Goal: Information Seeking & Learning: Learn about a topic

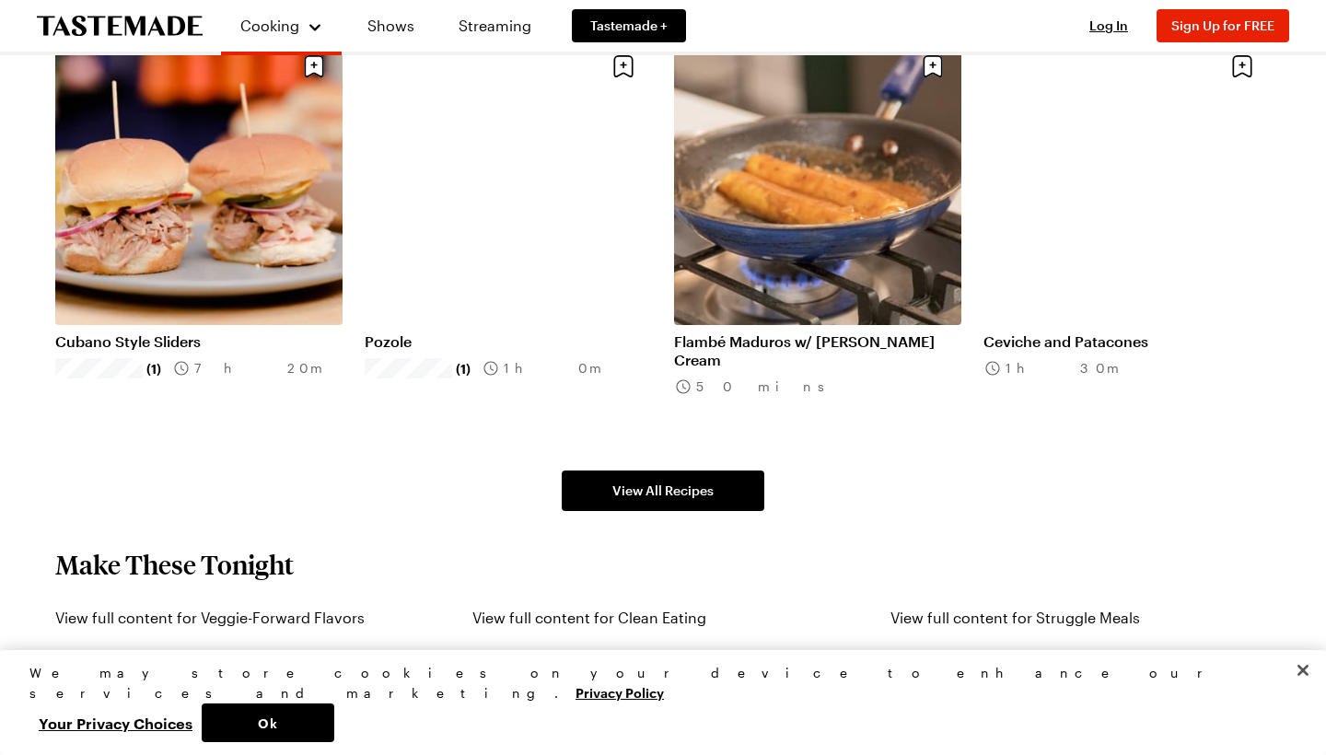
scroll to position [1346, 0]
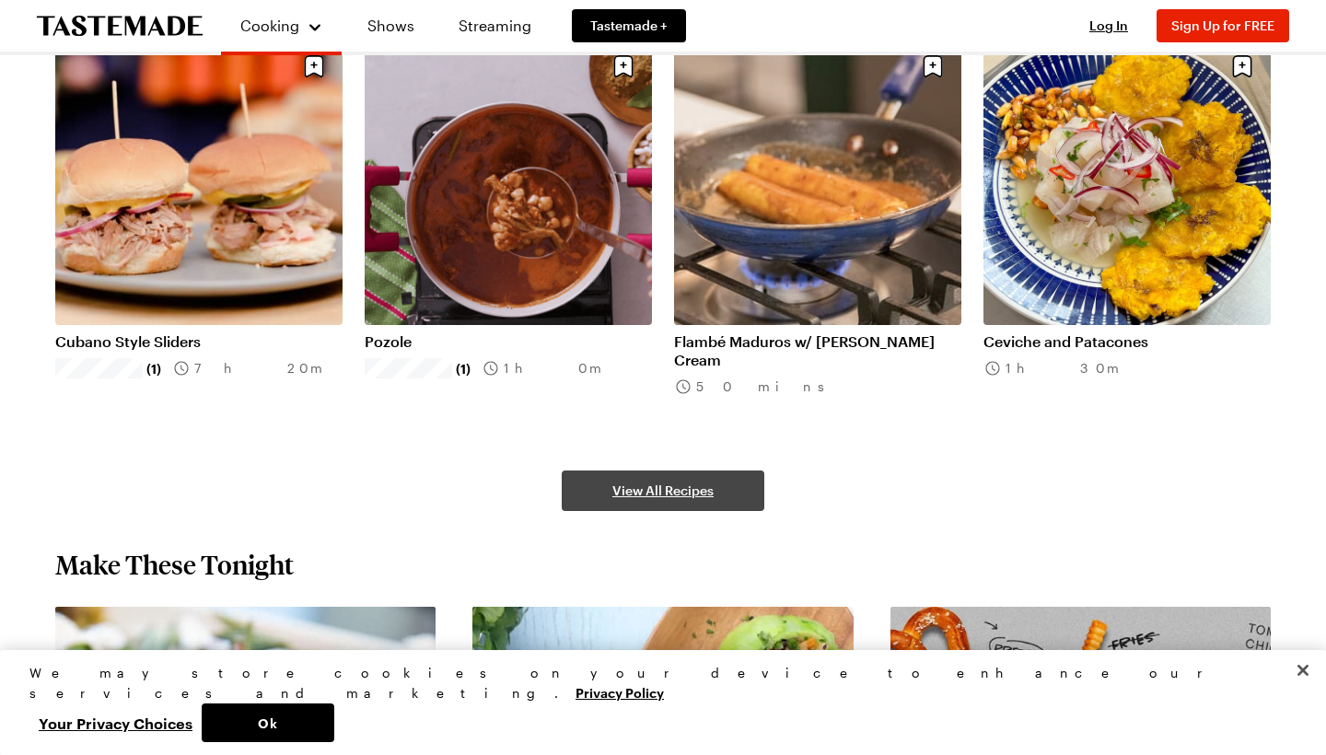
click at [635, 482] on span "View All Recipes" at bounding box center [662, 491] width 101 height 18
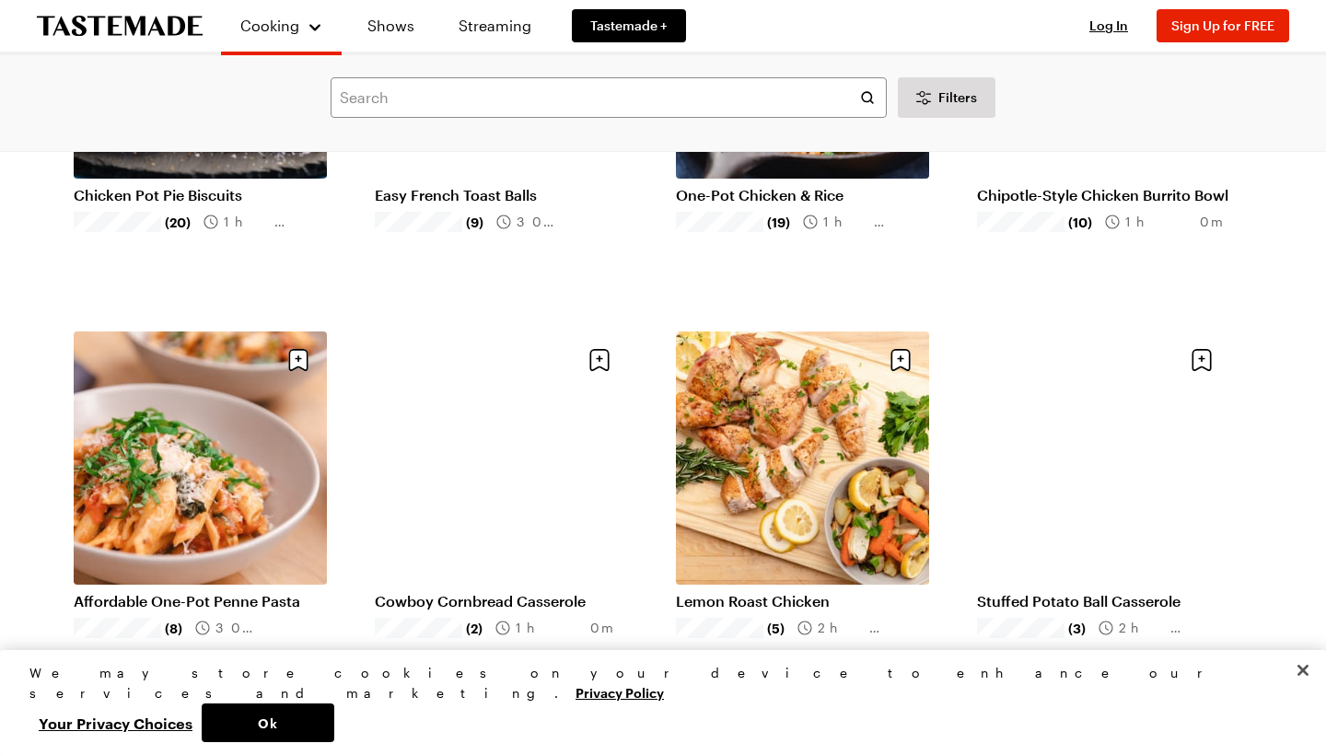
scroll to position [398, 0]
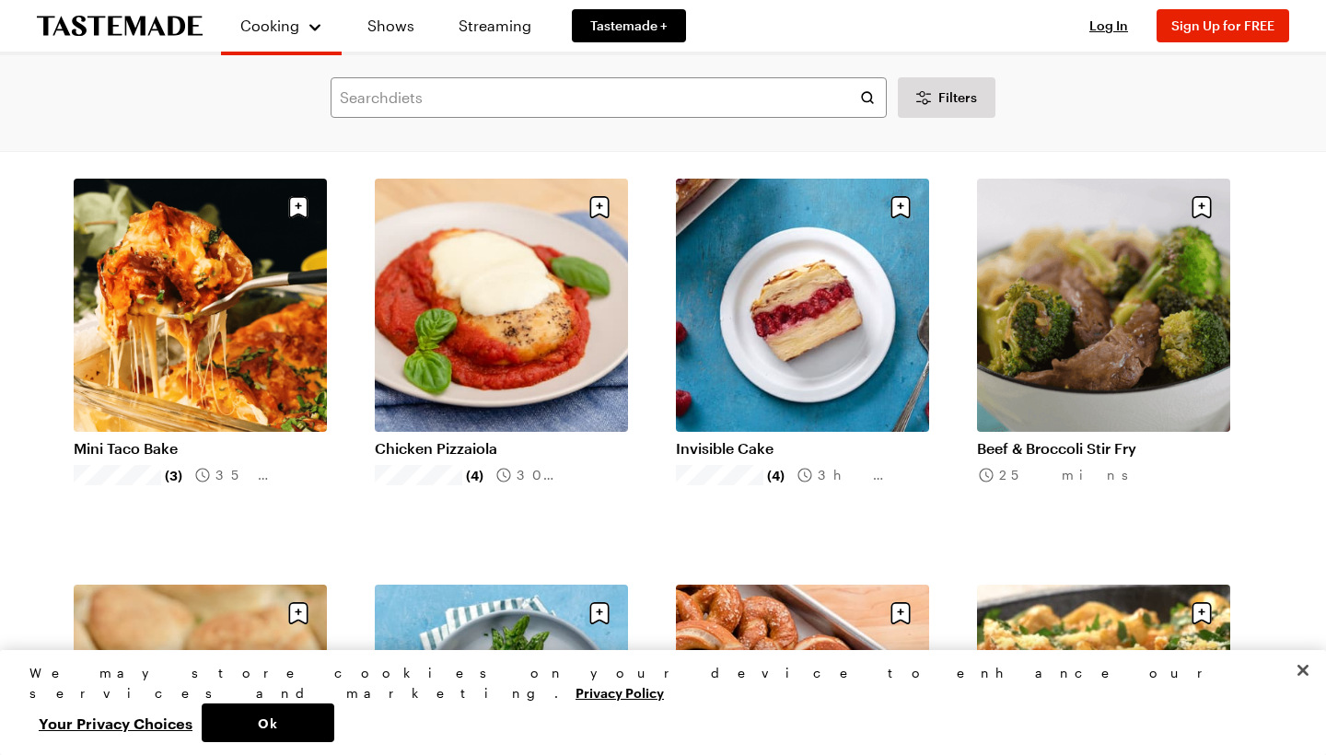
scroll to position [2037, 0]
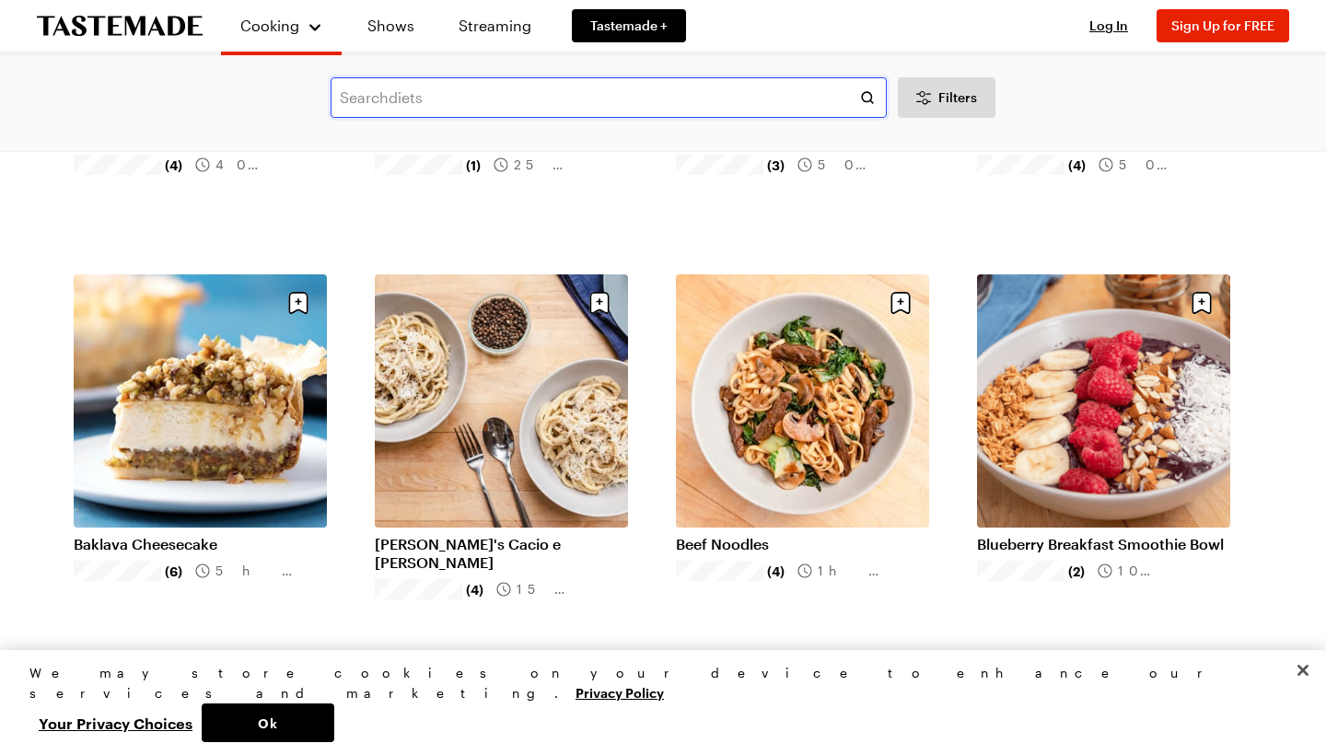
click at [365, 101] on input "text" at bounding box center [609, 97] width 556 height 41
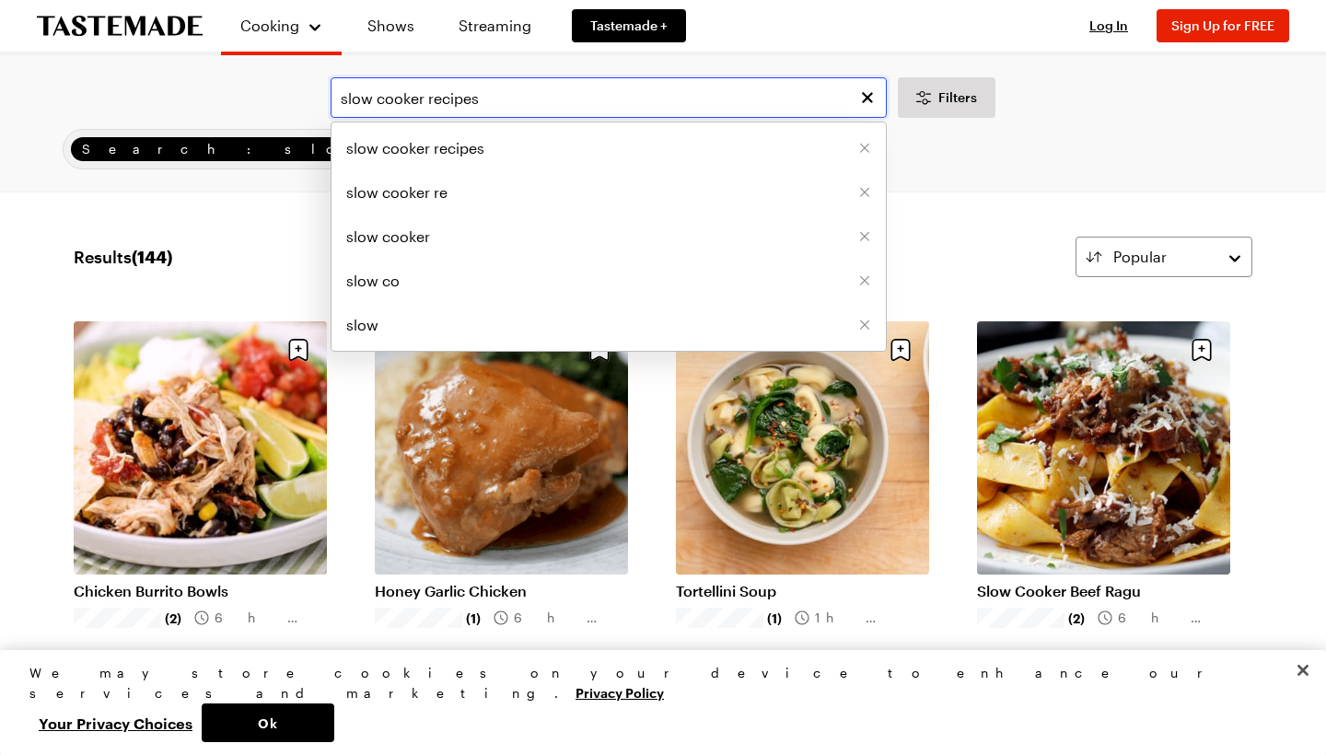
type input "slow cooker recipes"
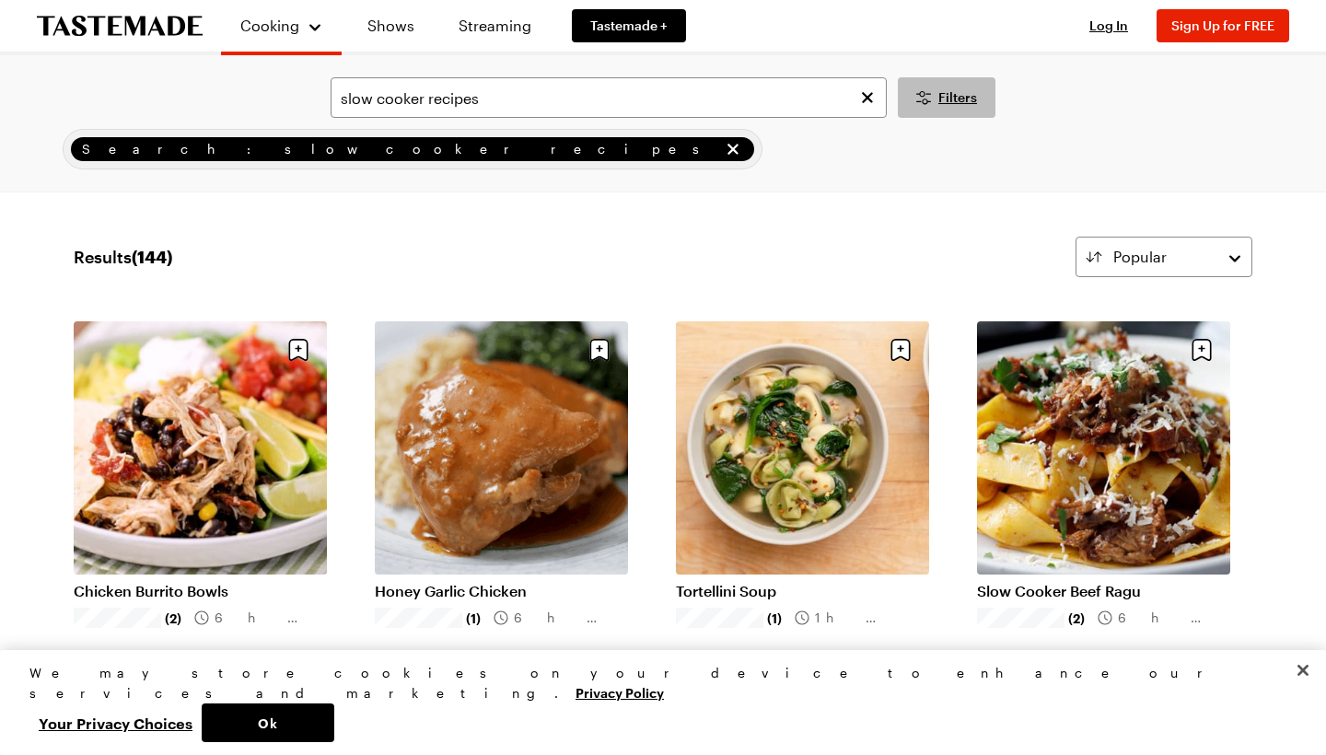
click at [940, 92] on span "Filters" at bounding box center [957, 97] width 39 height 18
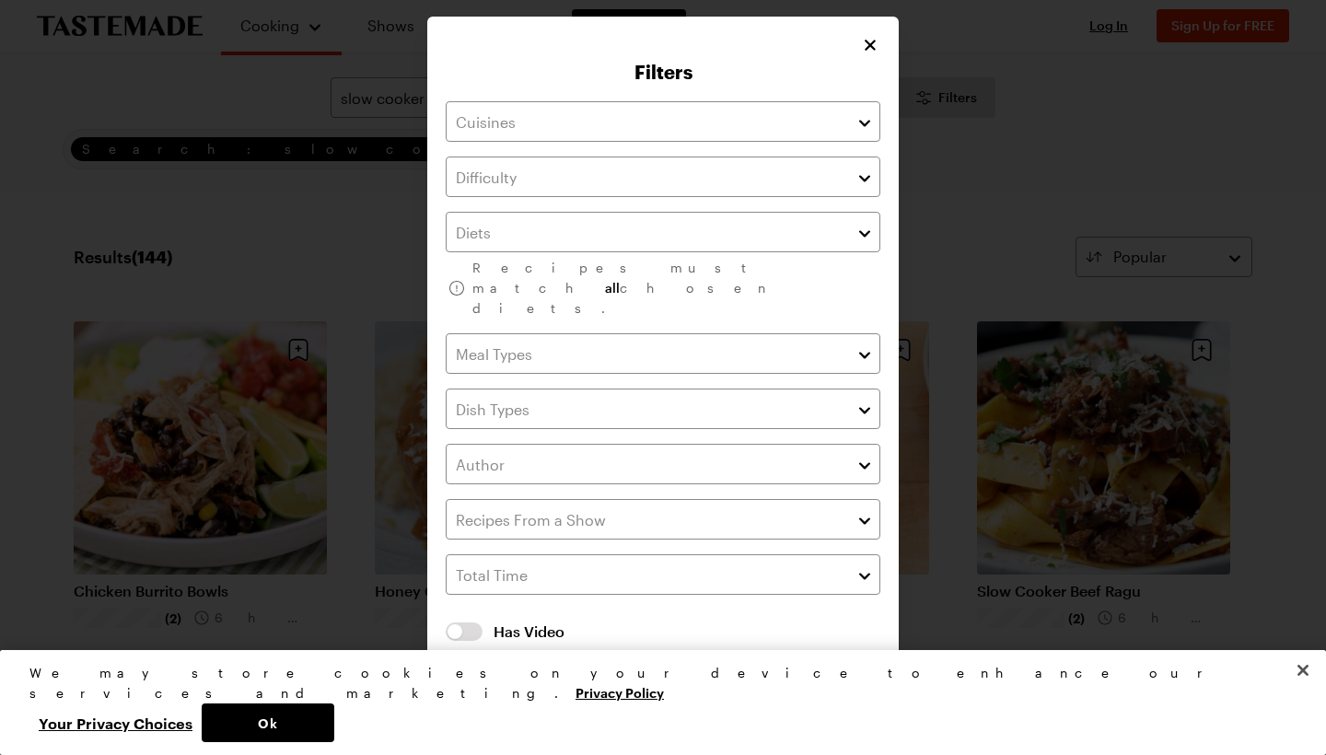
click at [949, 100] on div at bounding box center [663, 377] width 1326 height 755
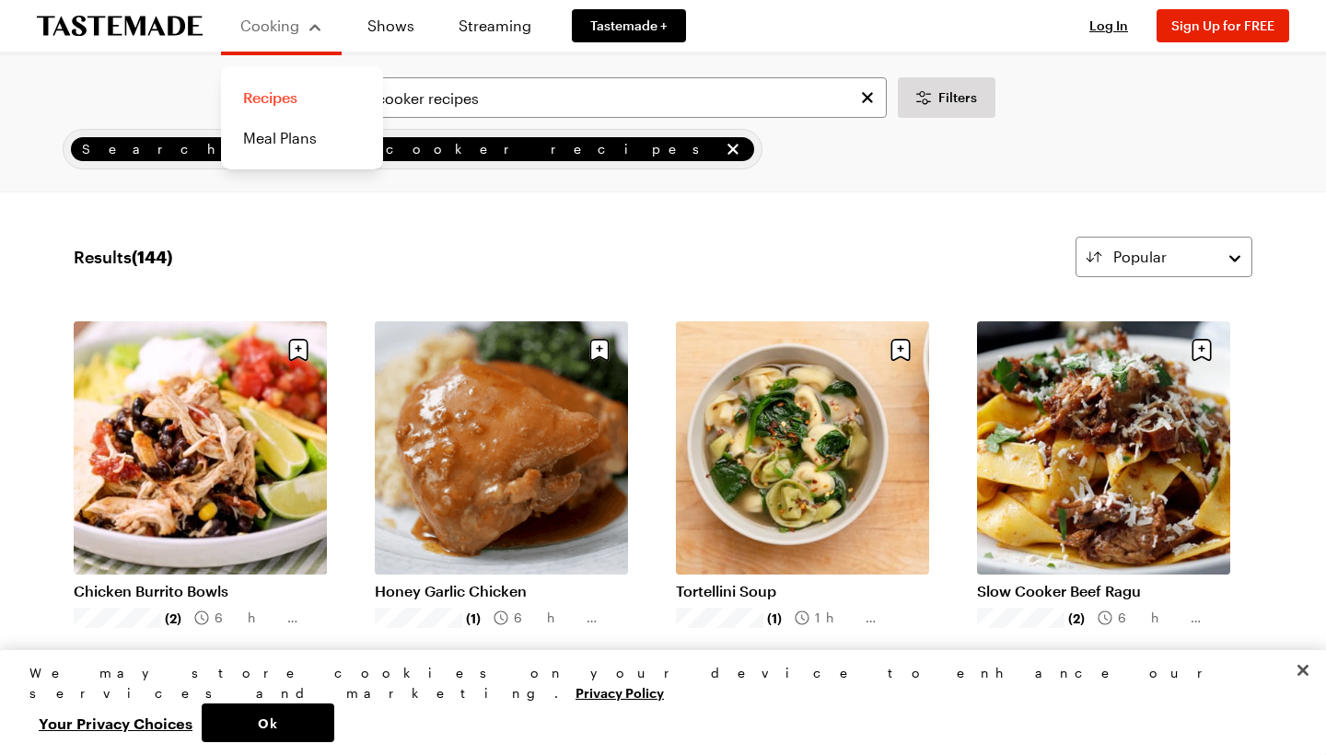
click at [268, 94] on link "Recipes" at bounding box center [302, 97] width 140 height 41
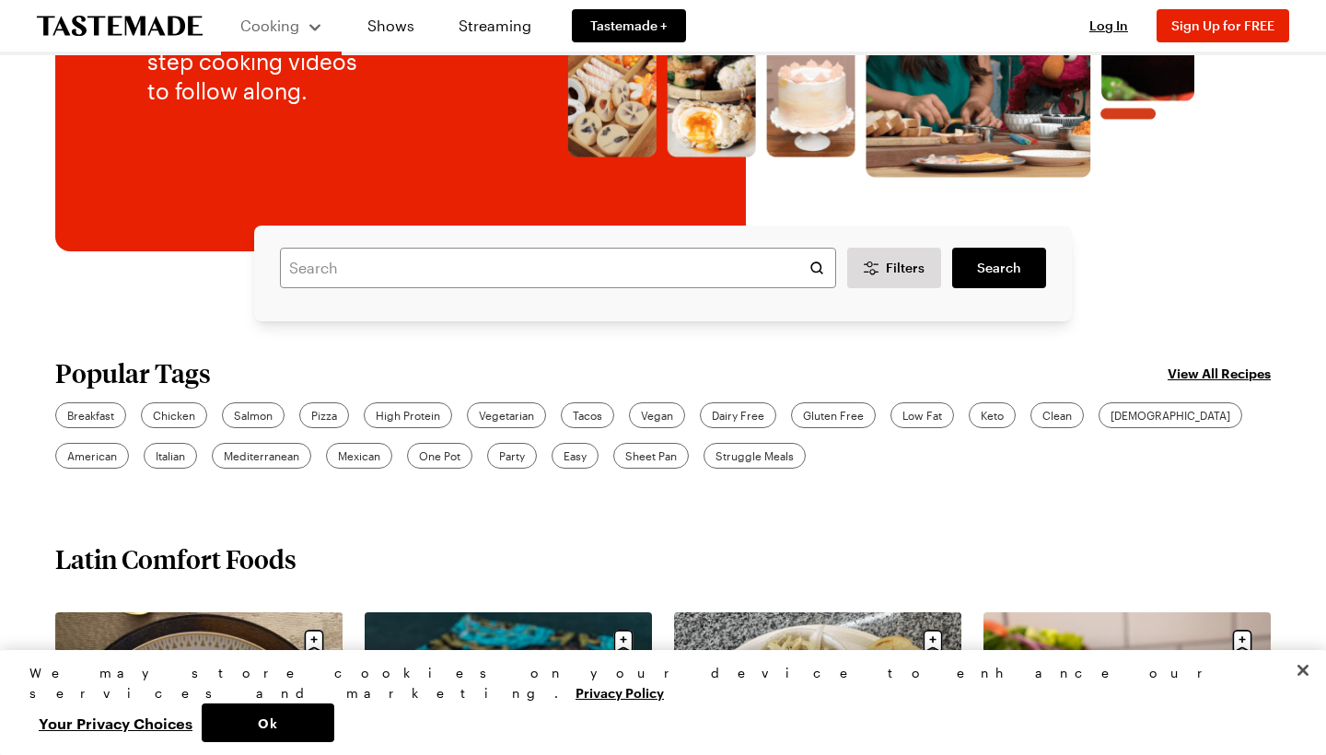
scroll to position [340, 0]
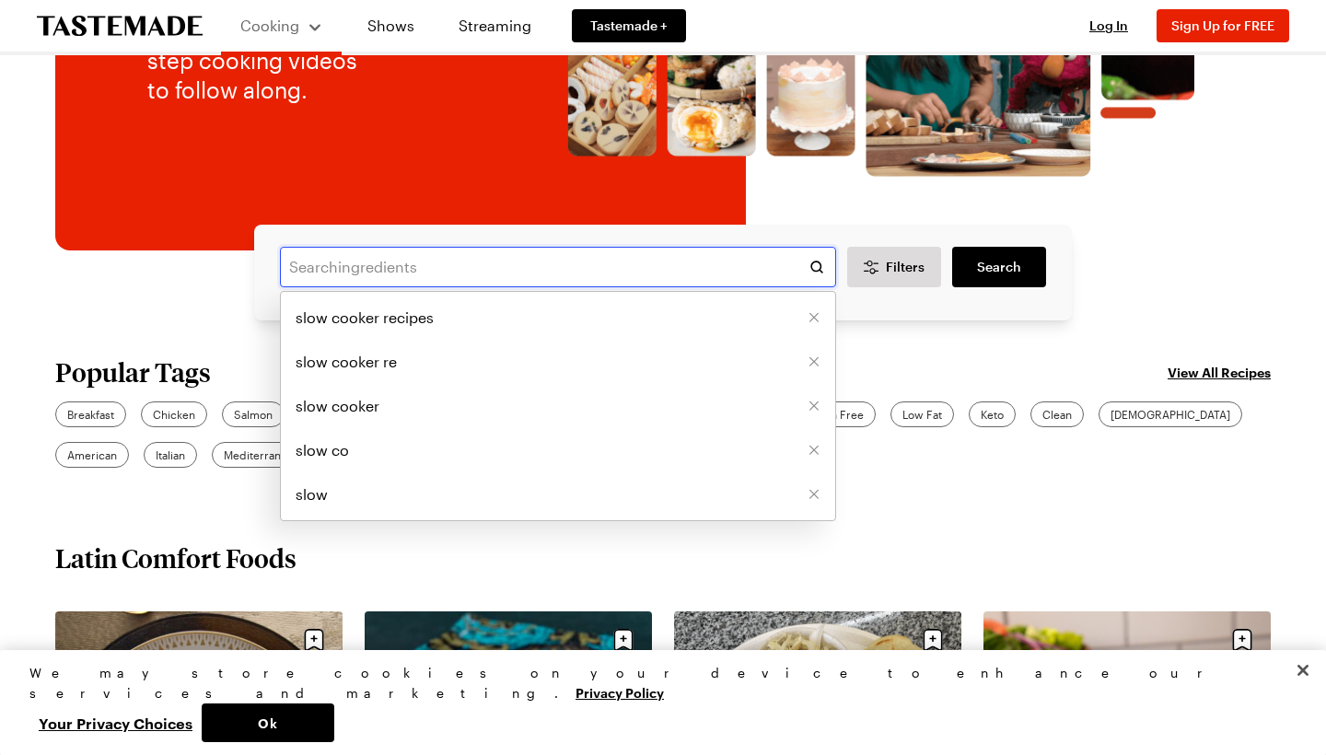
click at [341, 265] on input "text" at bounding box center [558, 267] width 556 height 41
click at [351, 318] on span "slow cooker recipes" at bounding box center [365, 318] width 138 height 22
type input "slow cooker recipes"
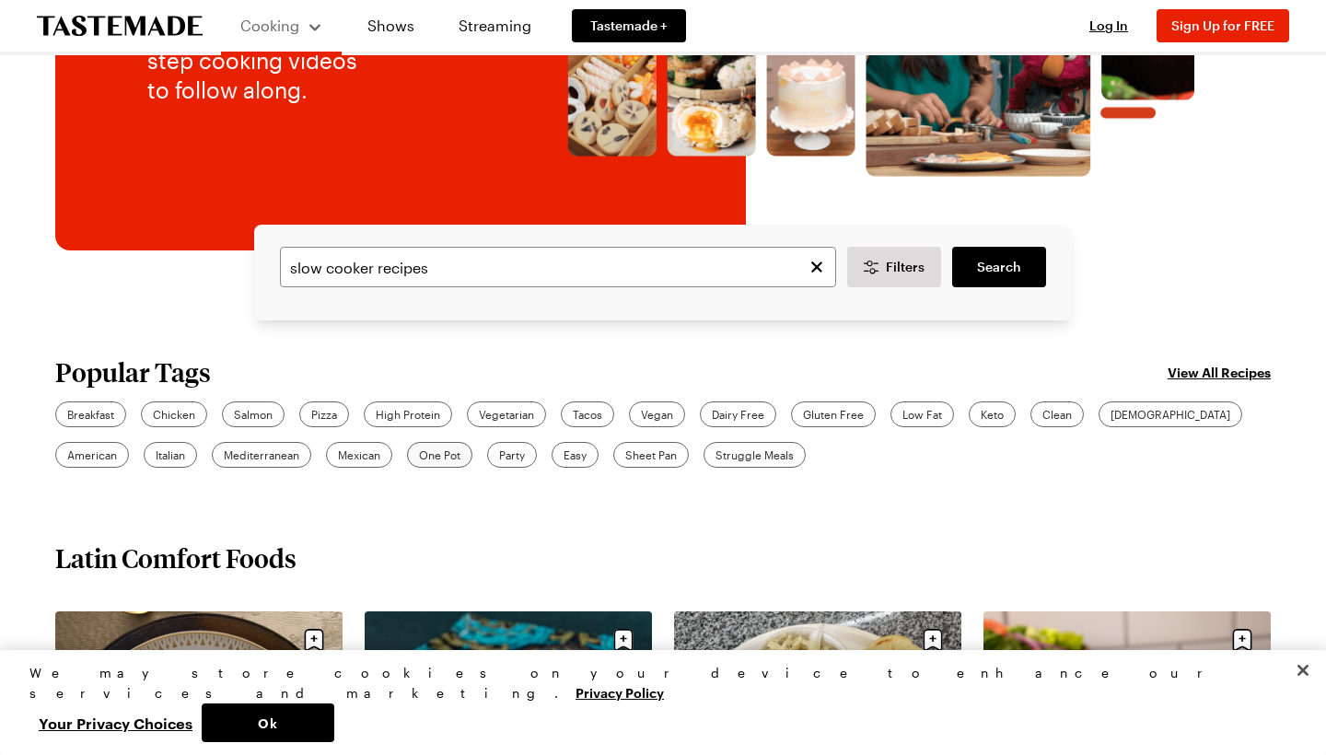
click at [419, 448] on span "One Pot" at bounding box center [439, 455] width 41 height 17
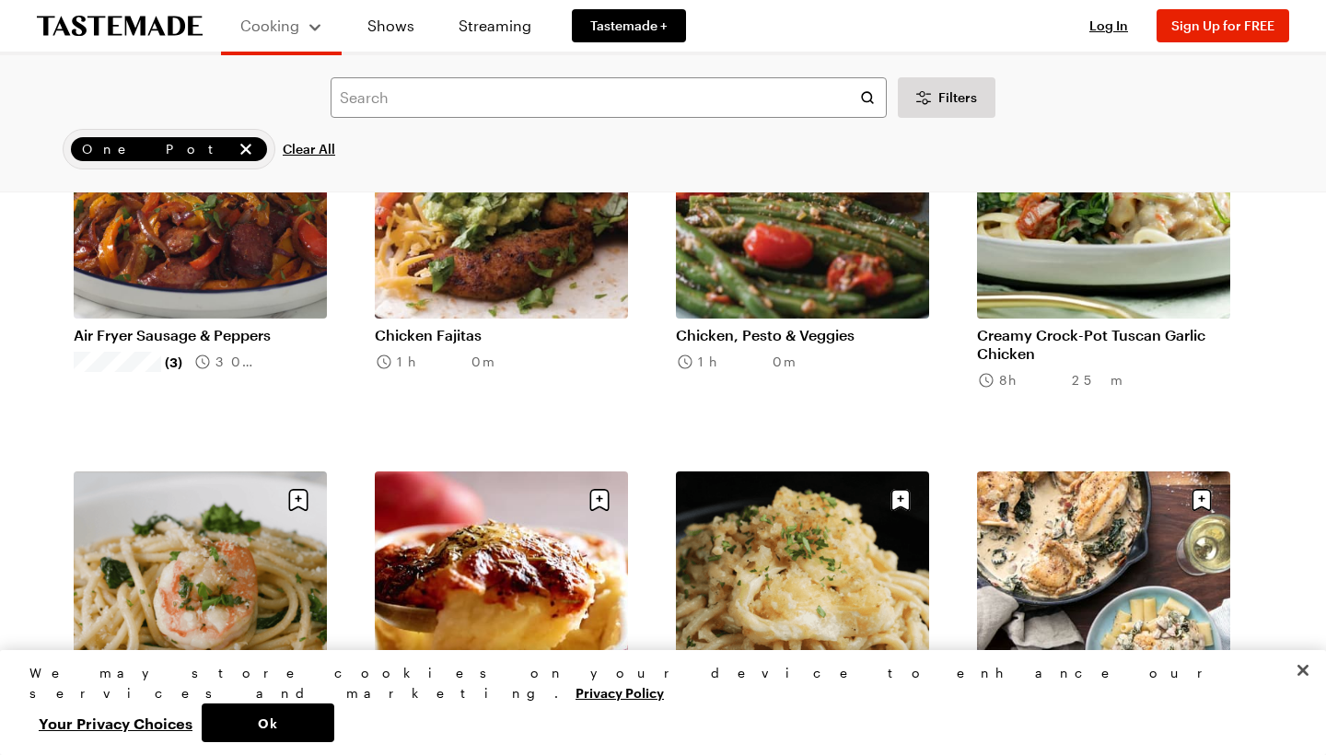
scroll to position [1070, 1]
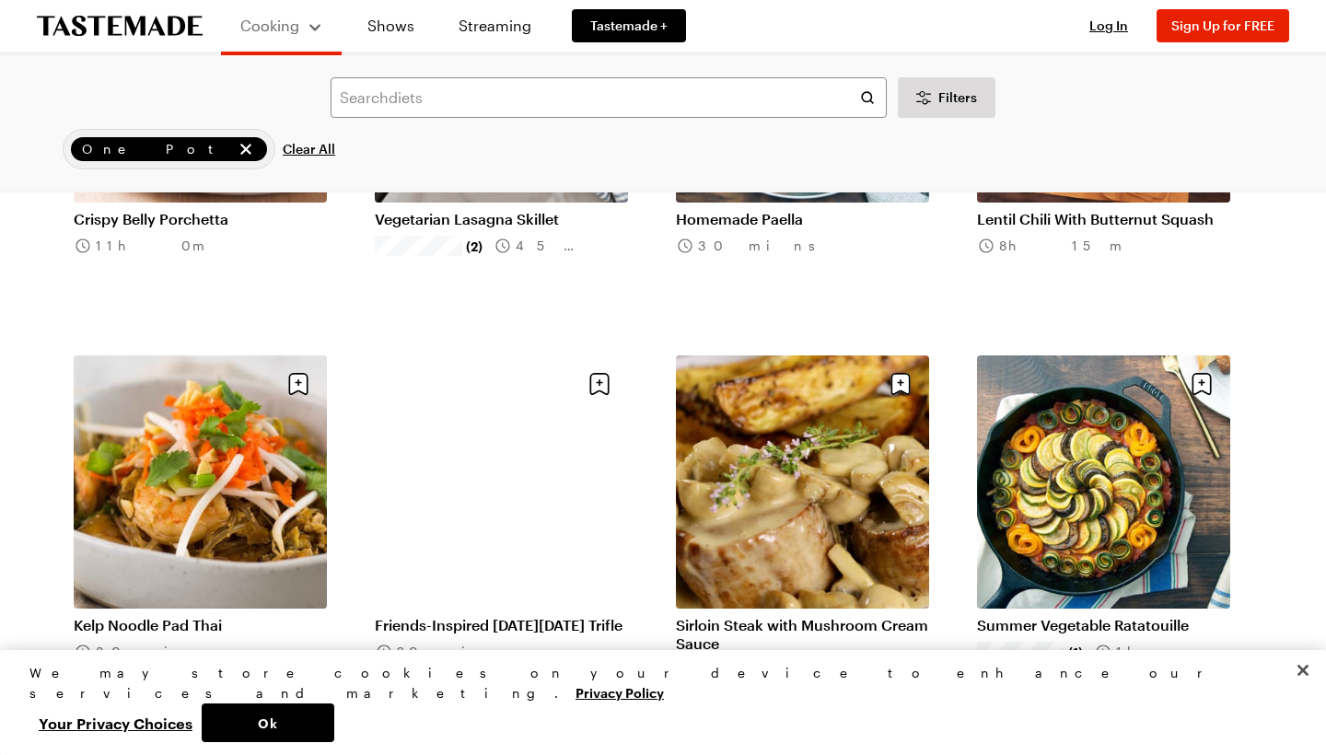
scroll to position [3624, 1]
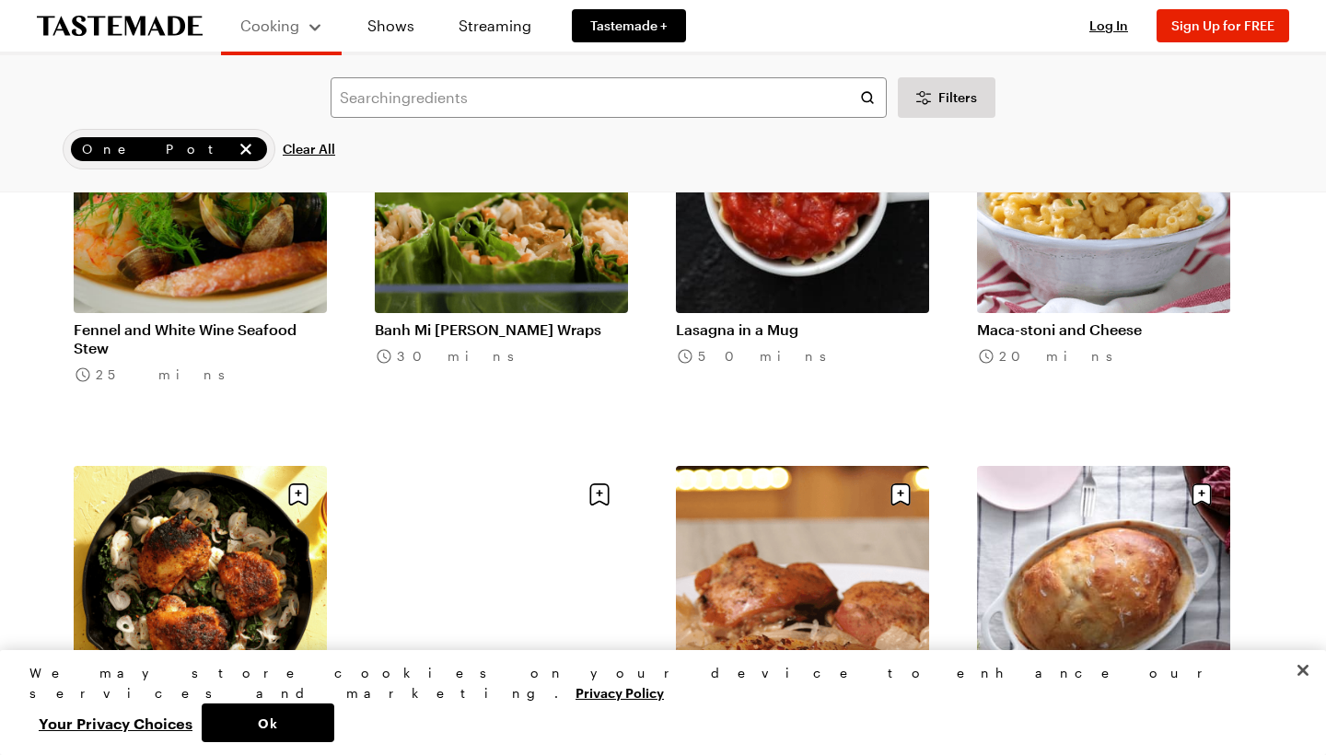
scroll to position [6354, 0]
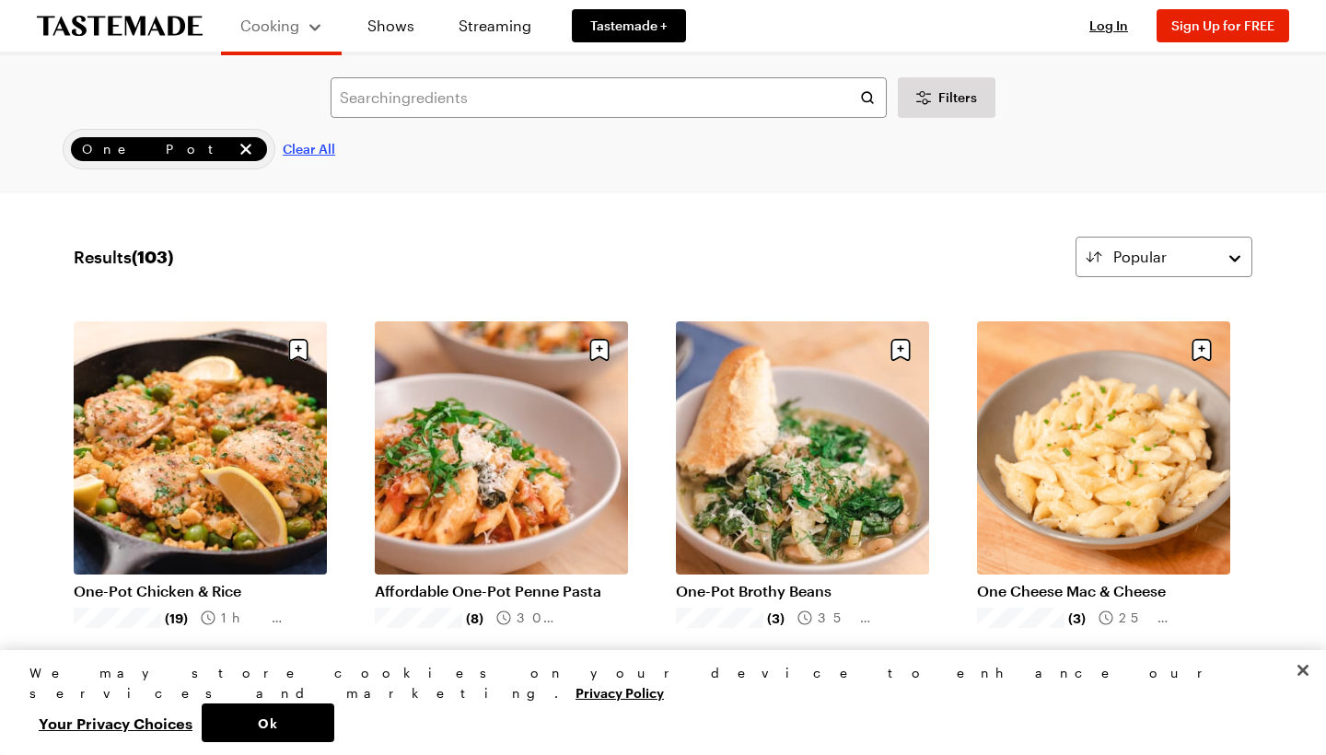
click at [283, 149] on span "Clear All" at bounding box center [309, 149] width 52 height 18
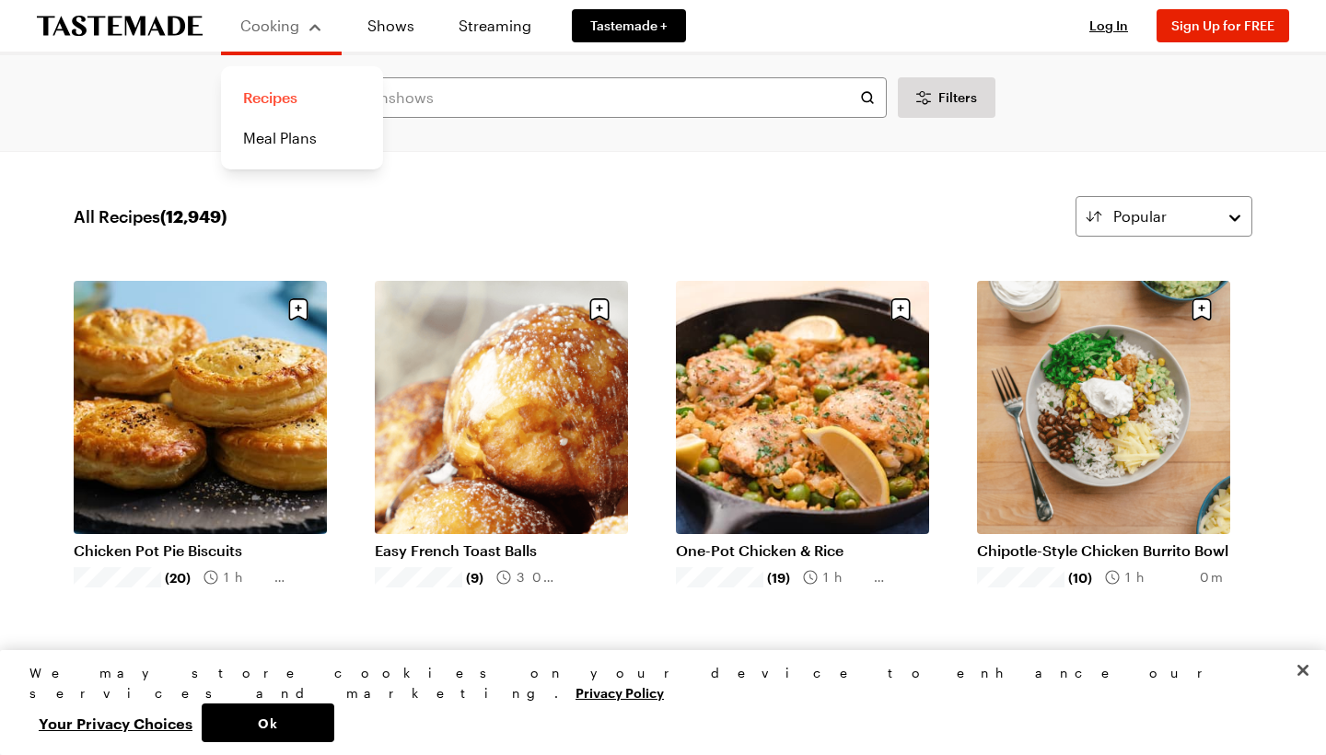
click at [269, 95] on link "Recipes" at bounding box center [302, 97] width 140 height 41
